Goal: Task Accomplishment & Management: Use online tool/utility

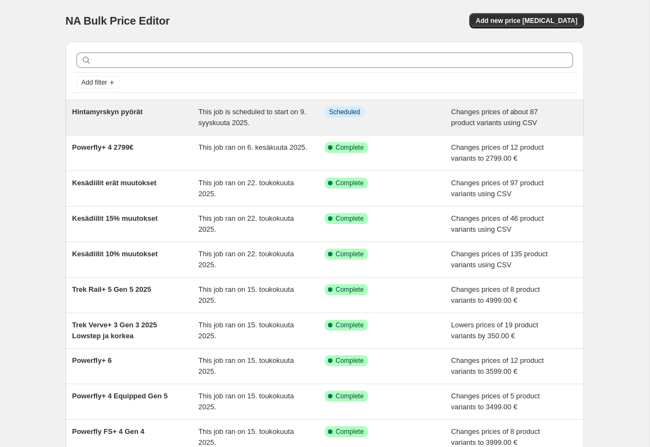
click at [174, 120] on div "Hintamyrskyn pyörät" at bounding box center [135, 117] width 127 height 22
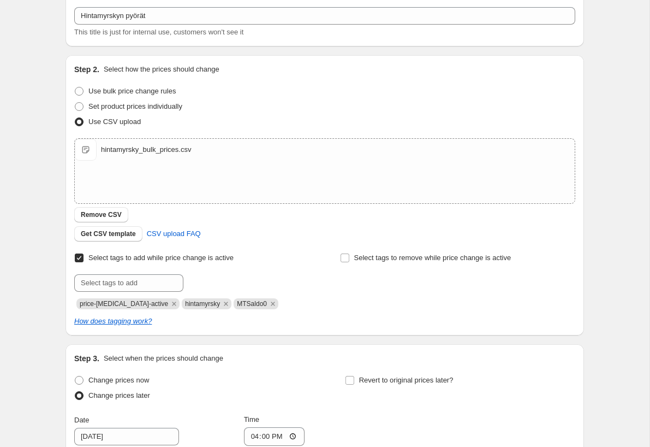
scroll to position [153, 0]
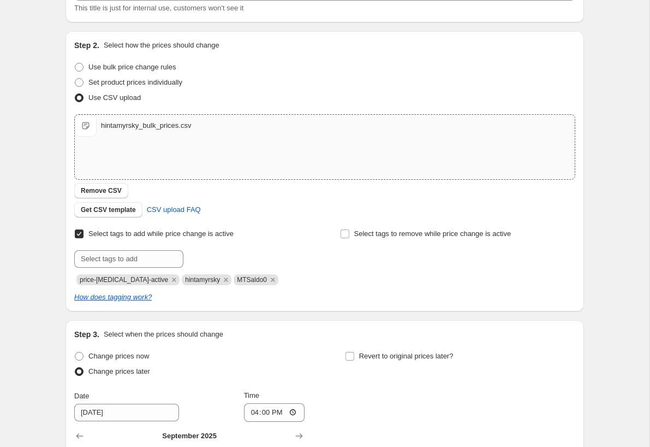
click at [156, 126] on div "hintamyrsky_bulk_prices.csv" at bounding box center [146, 125] width 90 height 11
click at [273, 409] on input "16:00" at bounding box center [274, 412] width 61 height 19
type input "16:10"
click at [349, 408] on div "Change prices now Change prices later Date [DATE] Time 16:[DATE] Mo Tu We Th Fr…" at bounding box center [324, 448] width 501 height 200
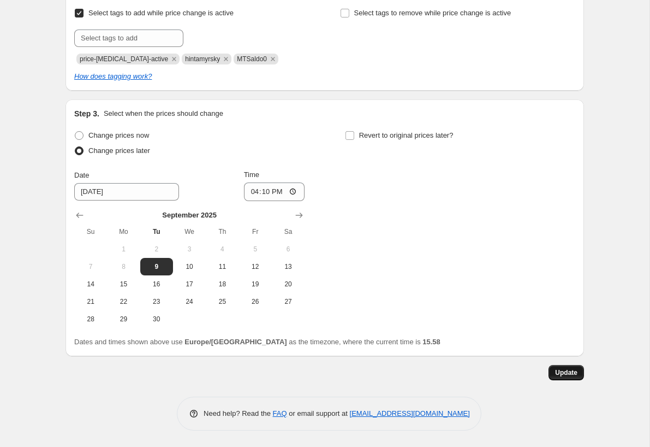
click at [563, 373] on span "Update" at bounding box center [566, 372] width 22 height 9
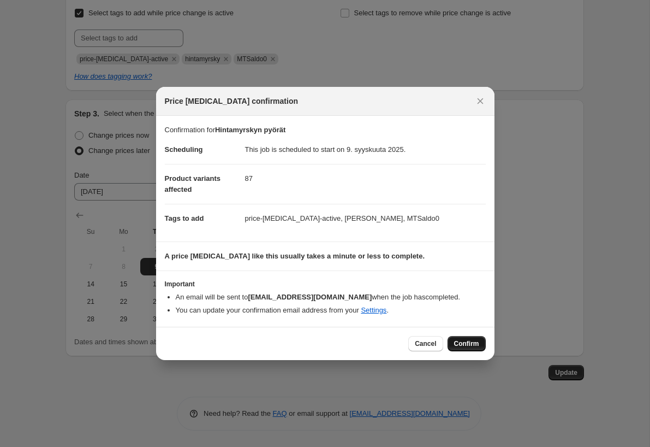
click at [466, 343] on span "Confirm" at bounding box center [466, 343] width 25 height 9
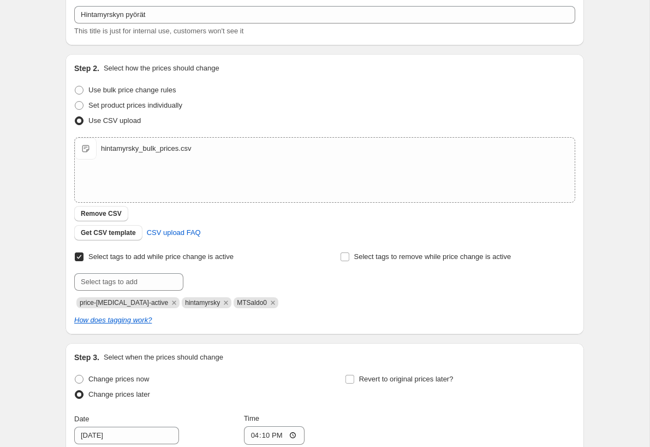
scroll to position [0, 0]
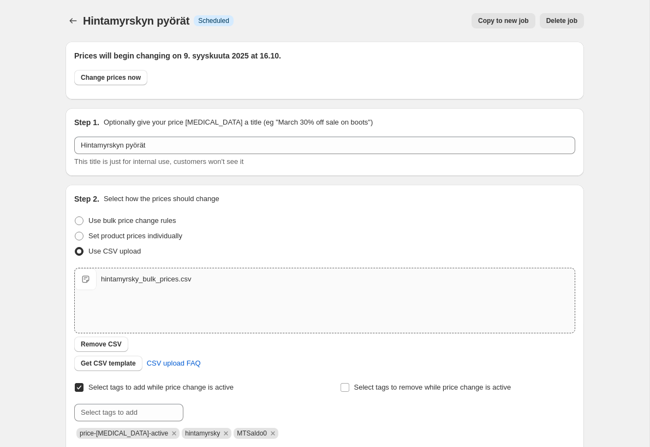
click at [98, 282] on div "hintamyrsky_bulk_prices.csv hintamyrsky_bulk_prices.csv" at bounding box center [325, 279] width 500 height 22
type input "C:\fakepath\hintamyrsky_bulk_prices.csv"
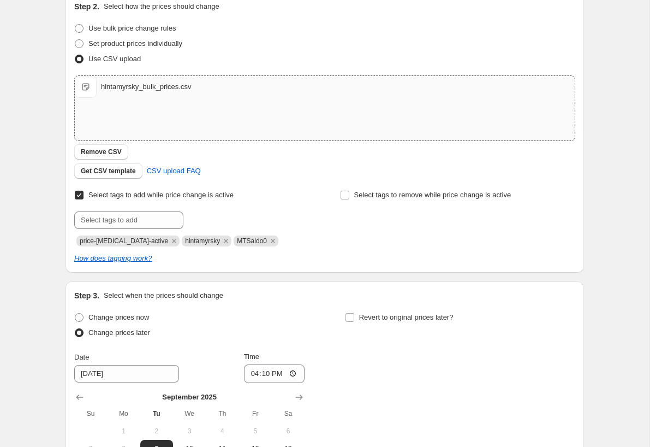
scroll to position [374, 0]
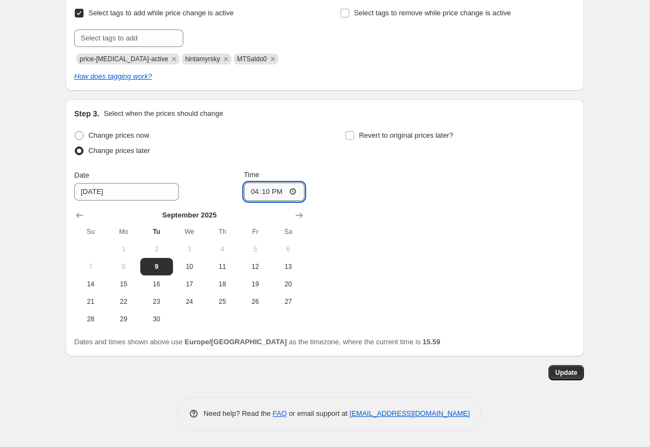
click at [276, 191] on input "16:10" at bounding box center [274, 191] width 61 height 19
type input "16:00"
click at [566, 372] on span "Update" at bounding box center [566, 372] width 22 height 9
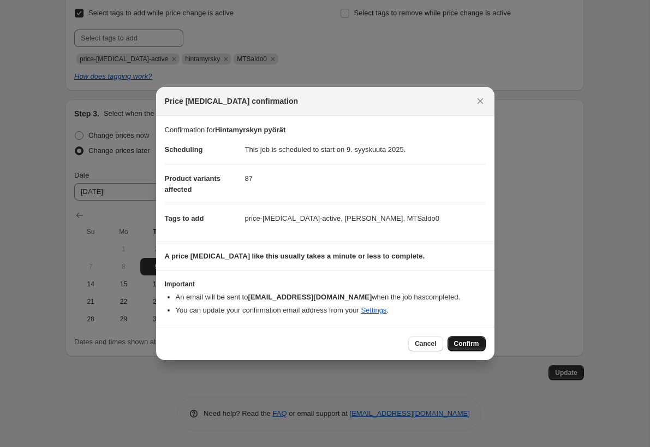
click at [473, 346] on span "Confirm" at bounding box center [466, 343] width 25 height 9
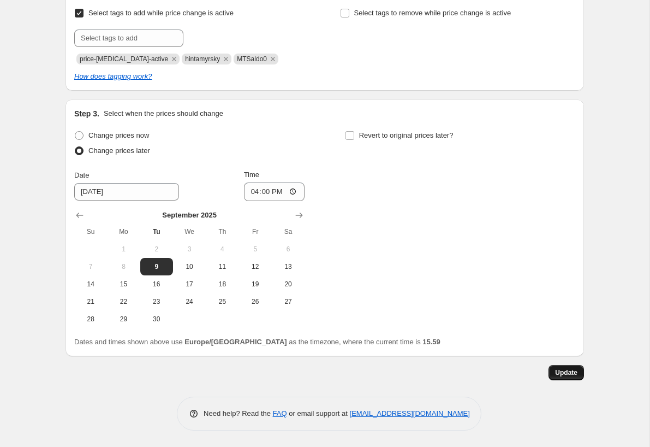
click at [561, 372] on span "Update" at bounding box center [566, 372] width 22 height 9
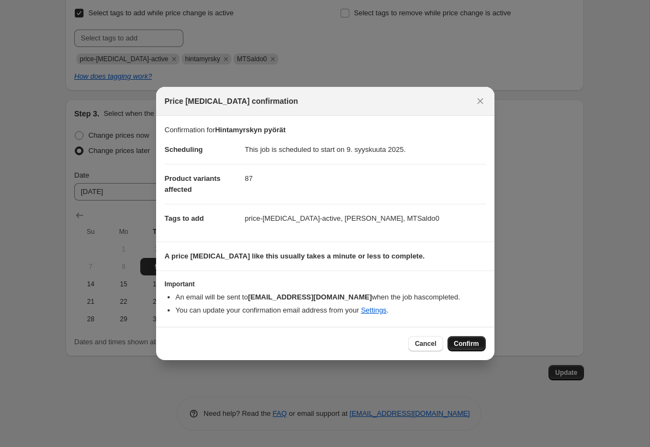
click at [465, 343] on span "Confirm" at bounding box center [466, 343] width 25 height 9
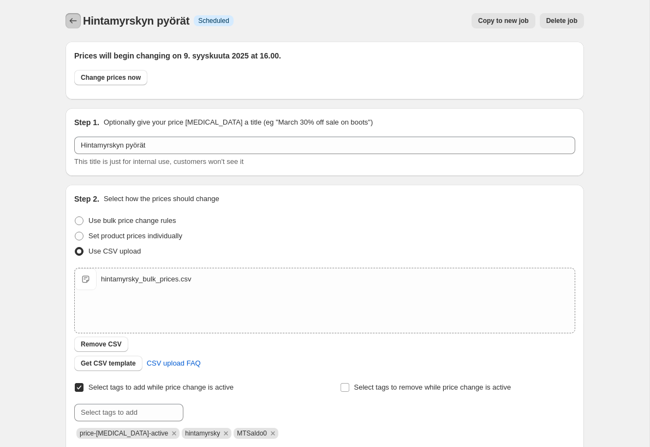
click at [67, 16] on button "Price change jobs" at bounding box center [73, 20] width 15 height 15
